Goal: Check status

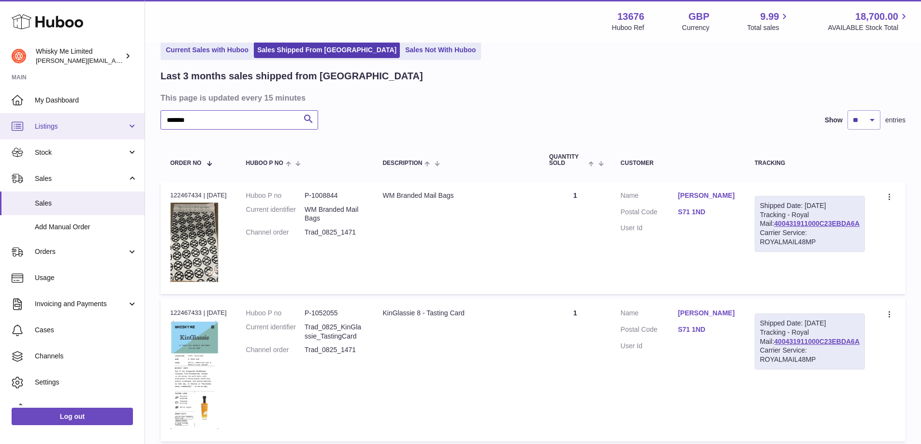
drag, startPoint x: 240, startPoint y: 121, endPoint x: 109, endPoint y: 118, distance: 131.0
click at [109, 118] on div "Huboo Whisky Me Limited [PERSON_NAME][EMAIL_ADDRESS][DOMAIN_NAME] Main My Dashb…" at bounding box center [460, 294] width 921 height 685
paste input "text"
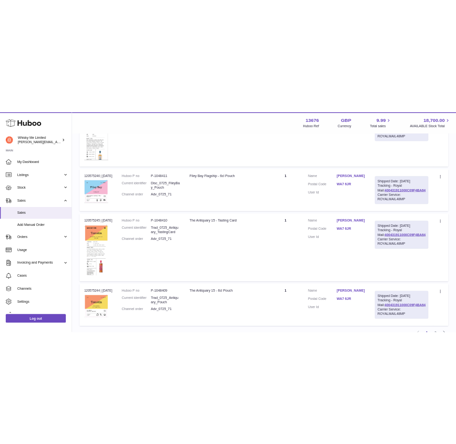
scroll to position [1063, 0]
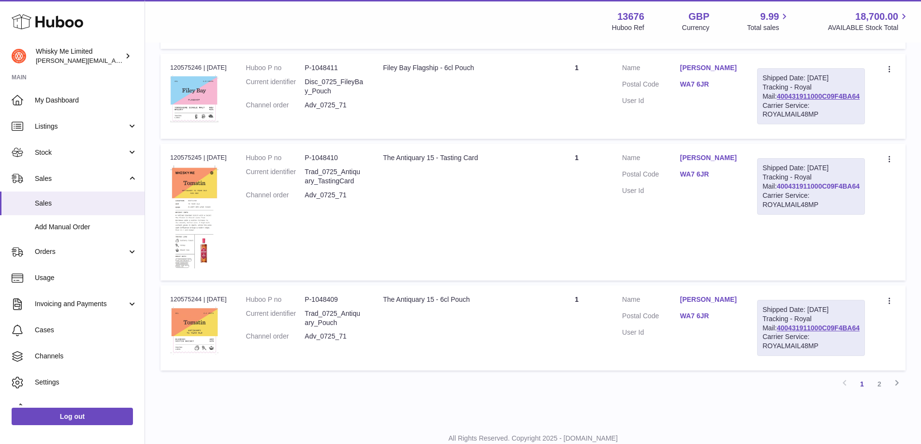
type input "*******"
click at [805, 188] on link "400431911000C09F4BA64" at bounding box center [818, 186] width 83 height 8
